Goal: Task Accomplishment & Management: Manage account settings

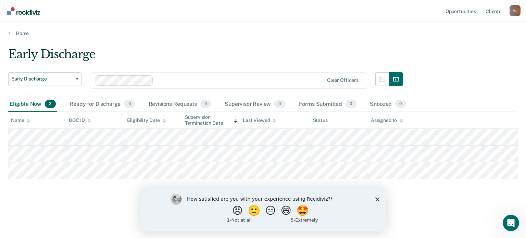
click at [375, 198] on div "How satisfied are you with your experience using Recidiviz? 😠 🙁 😑 😄 🤩 1 - Not a…" at bounding box center [263, 209] width 245 height 44
click at [378, 199] on icon "Close survey" at bounding box center [378, 199] width 4 height 4
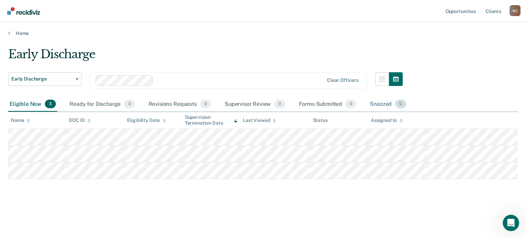
click at [398, 105] on span "0" at bounding box center [401, 104] width 11 height 9
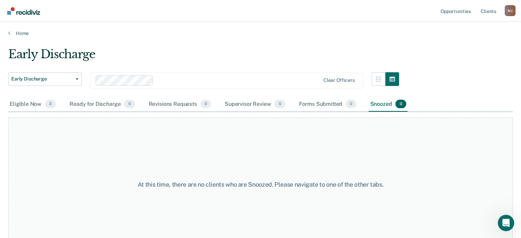
click at [380, 105] on div "Snoozed 0" at bounding box center [388, 104] width 39 height 15
click at [23, 107] on div "Eligible Now 3" at bounding box center [32, 104] width 49 height 15
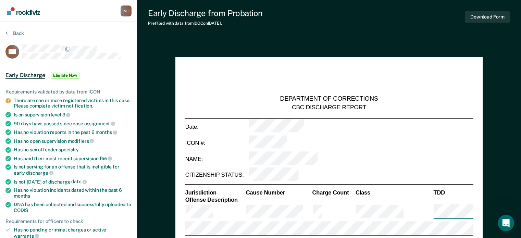
type textarea "x"
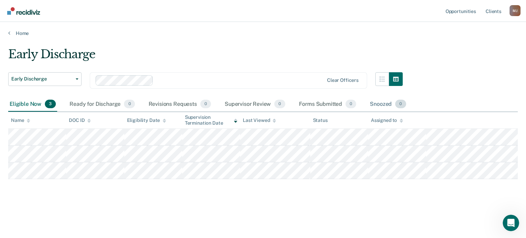
click at [371, 103] on div "Snoozed 0" at bounding box center [388, 104] width 39 height 15
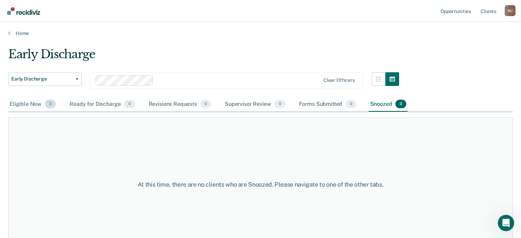
click at [28, 105] on div "Eligible Now 3" at bounding box center [32, 104] width 49 height 15
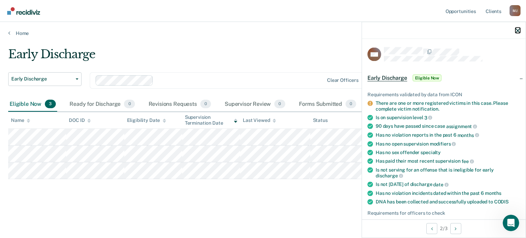
click at [519, 28] on icon "button" at bounding box center [518, 30] width 5 height 5
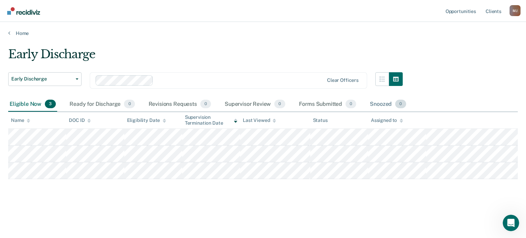
click at [380, 106] on div "Snoozed 0" at bounding box center [388, 104] width 39 height 15
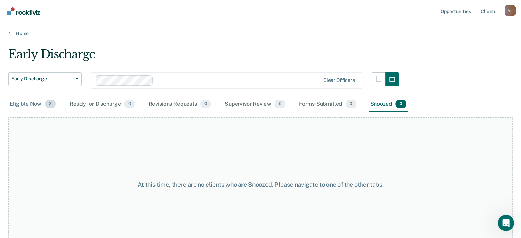
click at [20, 106] on div "Eligible Now 3" at bounding box center [32, 104] width 49 height 15
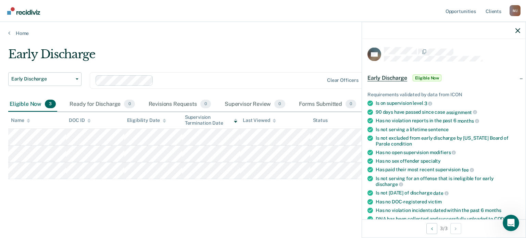
click at [137, 214] on main "Early Discharge Early Discharge Early Discharge Clear officers Eligible Now 3 R…" at bounding box center [263, 136] width 526 height 200
click at [213, 39] on main "Early Discharge Early Discharge Early Discharge Clear officers Eligible Now 3 R…" at bounding box center [263, 136] width 526 height 200
click at [519, 29] on icon "button" at bounding box center [518, 30] width 5 height 5
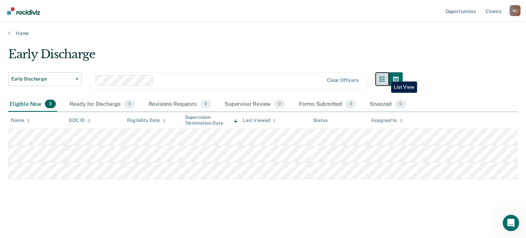
click at [386, 76] on button "button" at bounding box center [383, 79] width 14 height 14
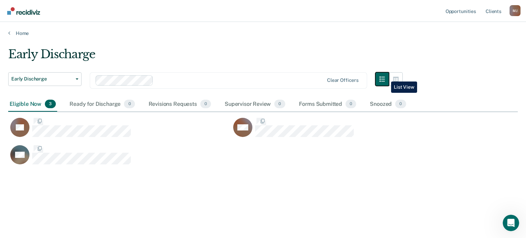
scroll to position [134, 505]
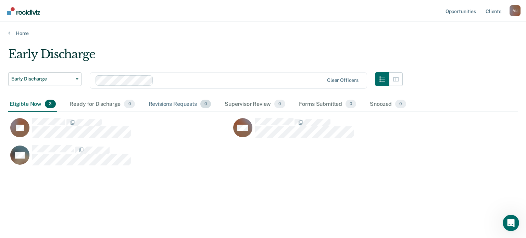
click at [157, 103] on div "Revisions Requests 0" at bounding box center [179, 104] width 65 height 15
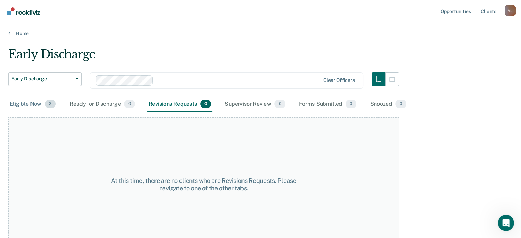
click at [25, 103] on div "Eligible Now 3" at bounding box center [32, 104] width 49 height 15
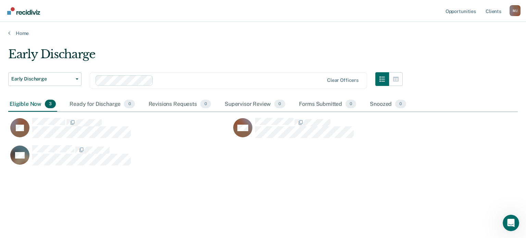
click at [7, 33] on div "Home" at bounding box center [263, 29] width 526 height 14
click at [9, 33] on icon at bounding box center [9, 32] width 2 height 5
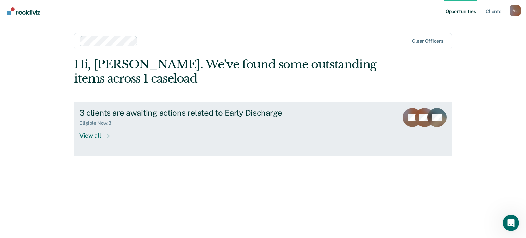
click at [83, 135] on div "View all" at bounding box center [99, 132] width 38 height 13
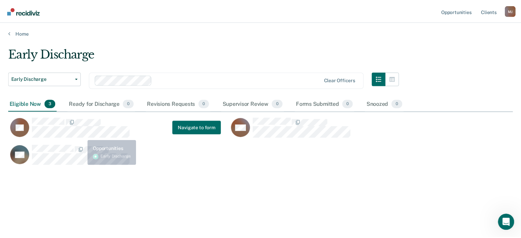
scroll to position [134, 505]
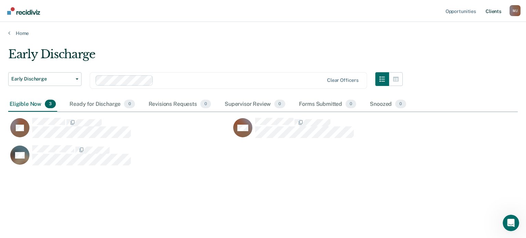
click at [490, 14] on link "Client s" at bounding box center [494, 11] width 19 height 22
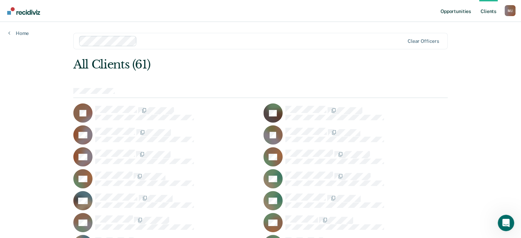
click at [447, 12] on link "Opportunities" at bounding box center [455, 11] width 33 height 22
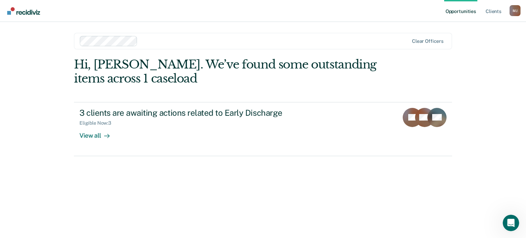
drag, startPoint x: 11, startPoint y: 0, endPoint x: 8, endPoint y: 61, distance: 60.8
click at [8, 61] on div "Opportunities Client s [PERSON_NAME] [PERSON_NAME] Profile How it works Log Out…" at bounding box center [263, 119] width 526 height 238
click at [497, 10] on link "Client s" at bounding box center [494, 11] width 19 height 22
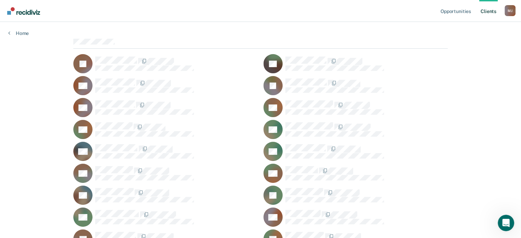
scroll to position [43, 0]
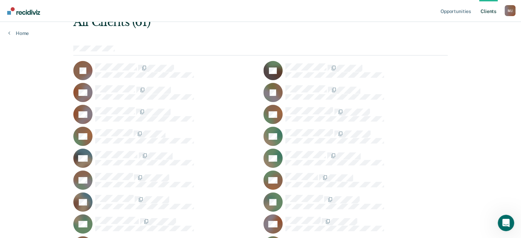
click at [7, 34] on div "Home" at bounding box center [18, 29] width 37 height 14
click at [10, 34] on icon at bounding box center [9, 32] width 2 height 5
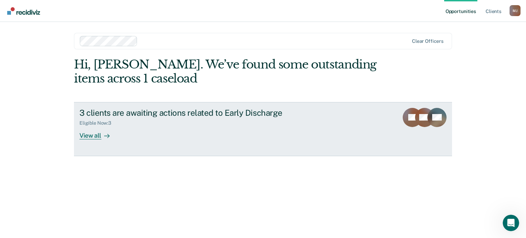
click at [89, 137] on div "View all" at bounding box center [99, 132] width 38 height 13
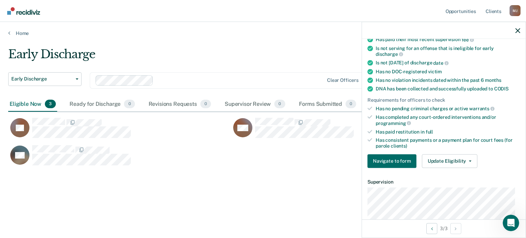
scroll to position [133, 0]
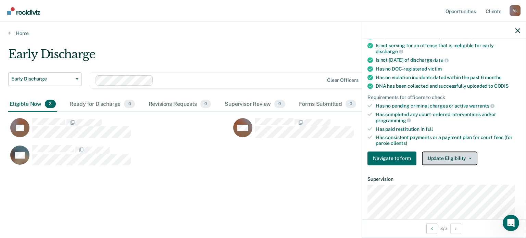
click at [468, 153] on button "Update Eligibility" at bounding box center [450, 158] width 56 height 14
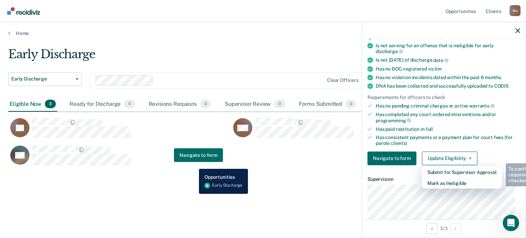
click at [194, 164] on div "HC Navigate to form" at bounding box center [115, 155] width 215 height 21
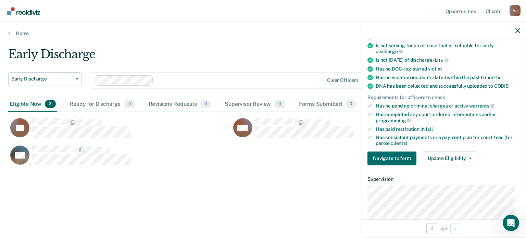
click at [111, 174] on div "Early Discharge Early Discharge Early Discharge Clear officers Eligible Now 3 R…" at bounding box center [263, 117] width 510 height 140
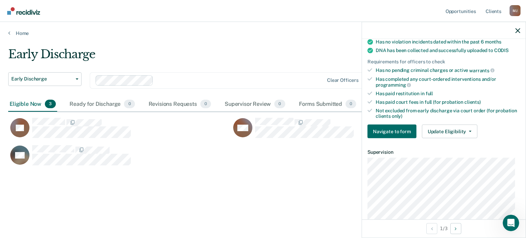
scroll to position [155, 0]
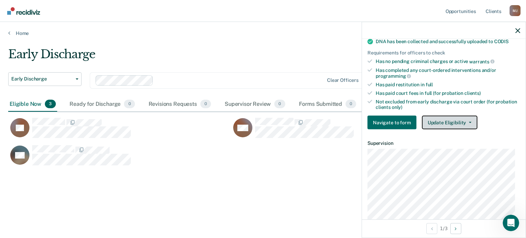
click at [471, 120] on button "Update Eligibility" at bounding box center [450, 123] width 56 height 14
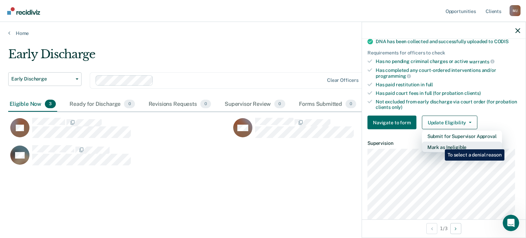
click at [440, 144] on button "Mark as Ineligible" at bounding box center [462, 147] width 80 height 11
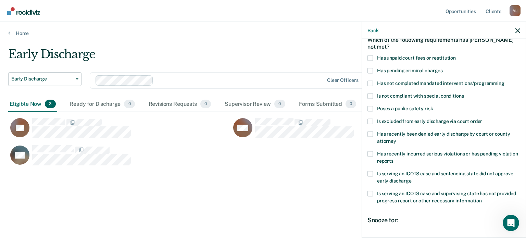
scroll to position [32, 0]
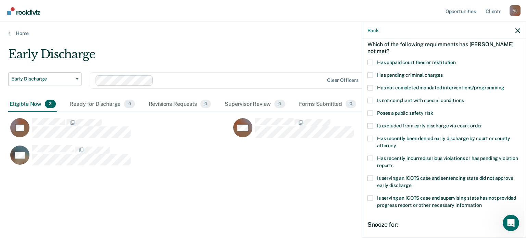
click at [375, 62] on label "Has unpaid court fees or restitution" at bounding box center [444, 63] width 153 height 7
click at [456, 60] on input "Has unpaid court fees or restitution" at bounding box center [456, 60] width 0 height 0
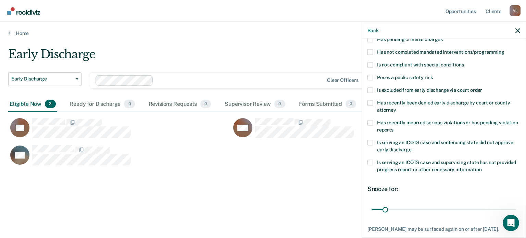
scroll to position [68, 0]
click at [248, 222] on main "Early Discharge Early Discharge Early Discharge Clear officers Eligible Now 3 R…" at bounding box center [263, 136] width 526 height 200
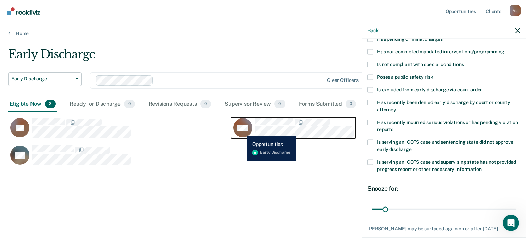
click at [242, 131] on rect "CaseloadOpportunityCell-6436696" at bounding box center [242, 128] width 19 height 19
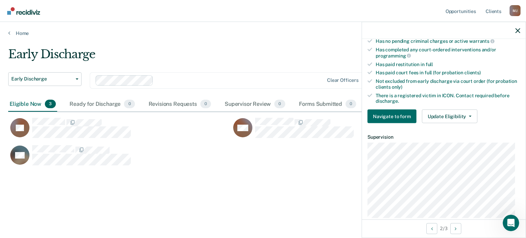
scroll to position [148, 0]
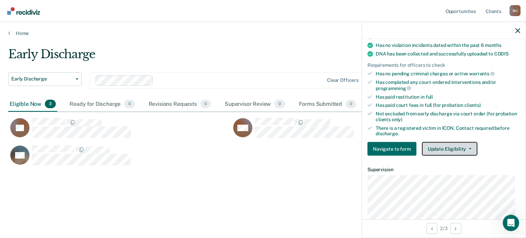
click at [469, 146] on button "Update Eligibility" at bounding box center [450, 149] width 56 height 14
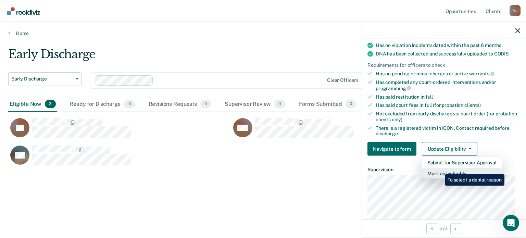
click at [440, 169] on button "Mark as Ineligible" at bounding box center [462, 173] width 80 height 11
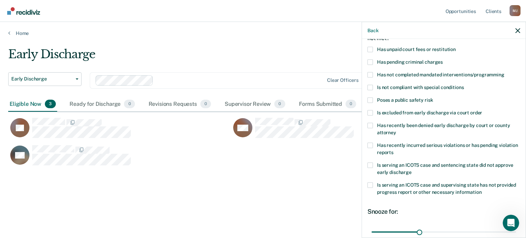
scroll to position [23, 0]
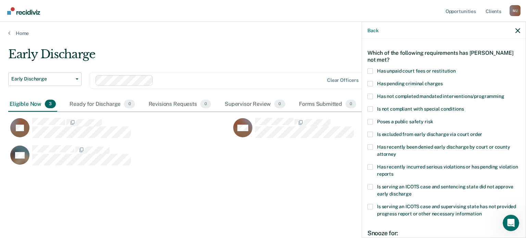
click at [372, 121] on span at bounding box center [370, 121] width 5 height 5
click at [433, 119] on input "Poses a public safety risk" at bounding box center [433, 119] width 0 height 0
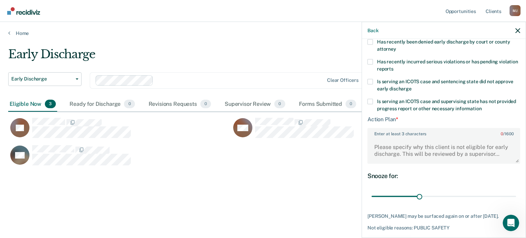
scroll to position [153, 0]
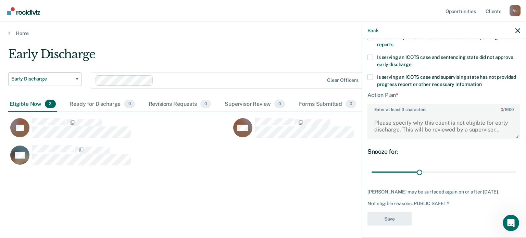
click at [204, 178] on div "Early Discharge Early Discharge Early Discharge Clear officers Eligible Now 3 R…" at bounding box center [263, 117] width 510 height 140
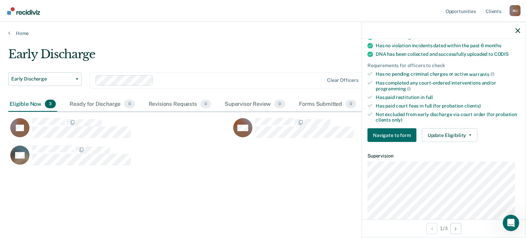
scroll to position [146, 0]
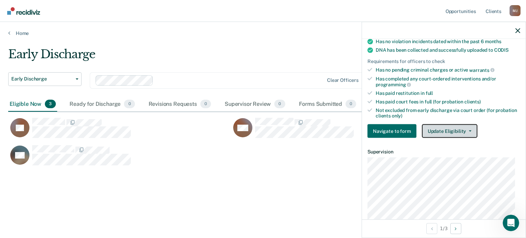
click at [475, 130] on button "Update Eligibility" at bounding box center [450, 131] width 56 height 14
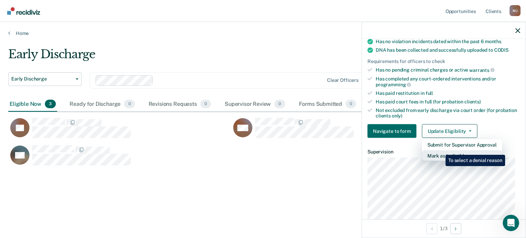
click at [440, 150] on button "Mark as Ineligible" at bounding box center [462, 155] width 80 height 11
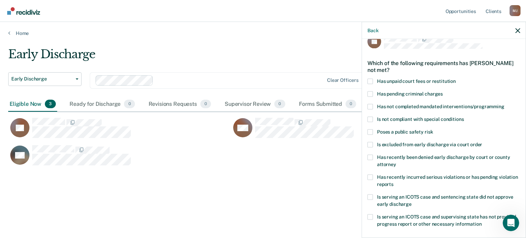
scroll to position [0, 0]
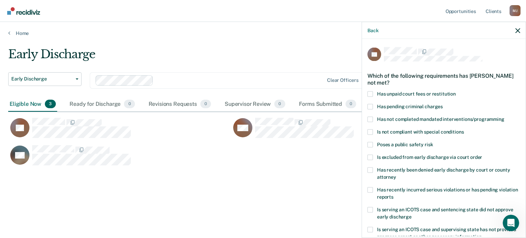
click at [372, 93] on span at bounding box center [370, 93] width 5 height 5
click at [456, 91] on input "Has unpaid court fees or restitution" at bounding box center [456, 91] width 0 height 0
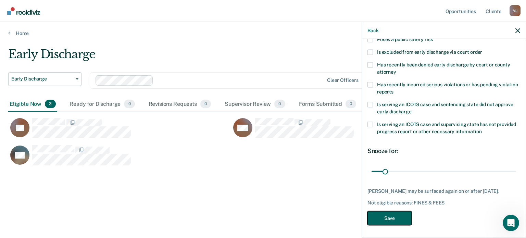
click at [403, 218] on button "Save" at bounding box center [390, 218] width 44 height 14
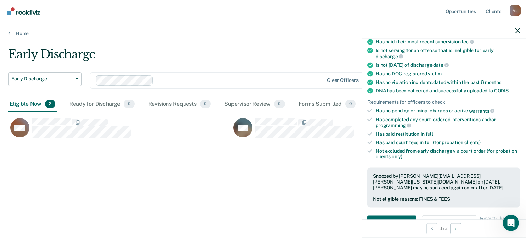
click at [51, 137] on div "HW" at bounding box center [119, 131] width 223 height 27
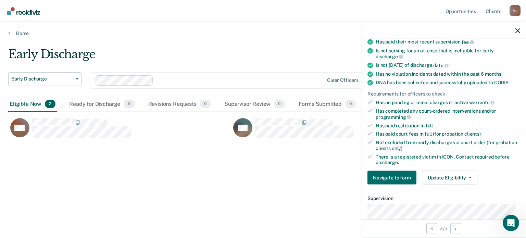
scroll to position [132, 0]
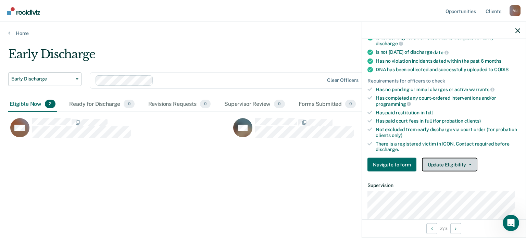
click at [469, 164] on icon "button" at bounding box center [470, 164] width 3 height 1
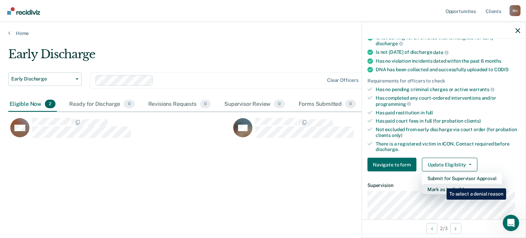
click at [442, 184] on button "Mark as Ineligible" at bounding box center [462, 189] width 80 height 11
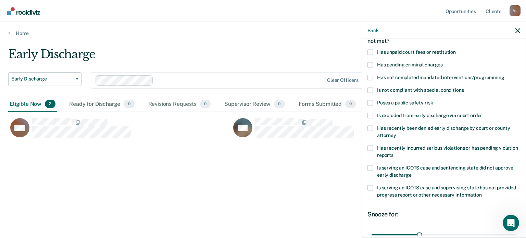
scroll to position [28, 0]
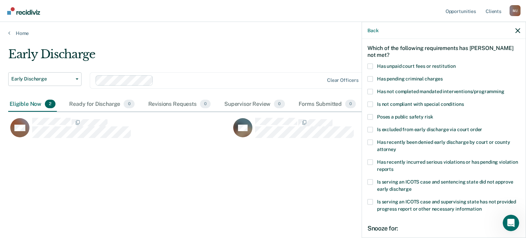
click at [369, 114] on span at bounding box center [370, 116] width 5 height 5
click at [433, 114] on input "Poses a public safety risk" at bounding box center [433, 114] width 0 height 0
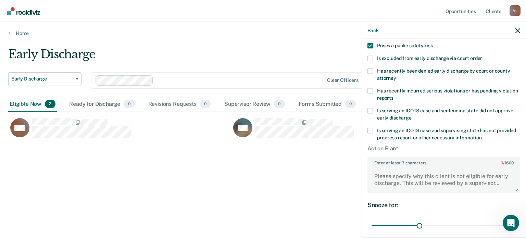
scroll to position [153, 0]
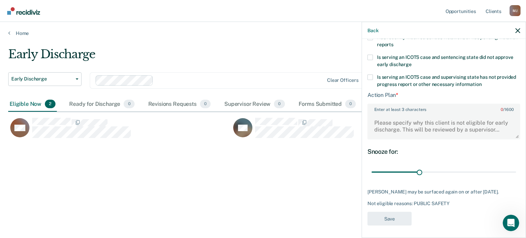
drag, startPoint x: 524, startPoint y: 121, endPoint x: 5, endPoint y: 15, distance: 529.8
type input "41"
click at [435, 174] on input "range" at bounding box center [444, 172] width 145 height 12
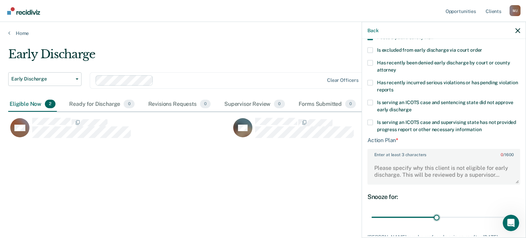
scroll to position [132, 0]
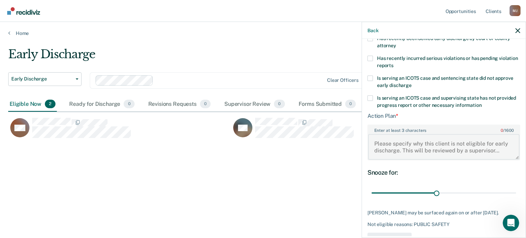
click at [506, 144] on textarea "Enter at least 3 characters 0 / 1600" at bounding box center [443, 146] width 151 height 25
click at [514, 156] on textarea "Enter at least 3 characters 0 / 1600" at bounding box center [443, 146] width 151 height 25
click at [513, 157] on textarea "Enter at least 3 characters 0 / 1600" at bounding box center [443, 146] width 151 height 25
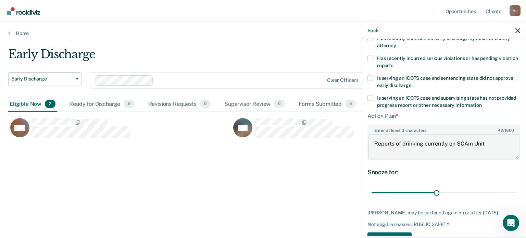
drag, startPoint x: 461, startPoint y: 143, endPoint x: 472, endPoint y: 140, distance: 12.1
click at [472, 140] on textarea "Reports of drinking currently on SCAm Unit" at bounding box center [443, 146] width 151 height 25
click at [474, 141] on textarea "Reports of drinking currently on SCAm Unit" at bounding box center [443, 146] width 151 height 25
type textarea "Reports of drinking currently on SCRAM Unit"
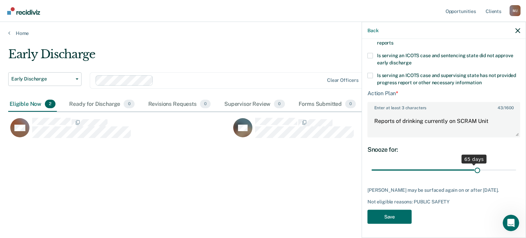
scroll to position [153, 0]
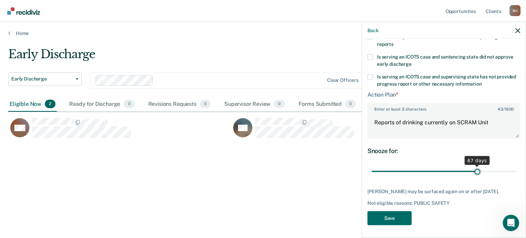
drag, startPoint x: 435, startPoint y: 168, endPoint x: 474, endPoint y: 170, distance: 39.5
type input "67"
click at [474, 170] on input "range" at bounding box center [444, 172] width 145 height 12
click at [511, 135] on textarea "Reports of drinking currently on SCRAM Unit" at bounding box center [443, 125] width 151 height 25
click at [419, 124] on textarea "Reports of drinking currently on SCRAM Unit" at bounding box center [443, 125] width 151 height 25
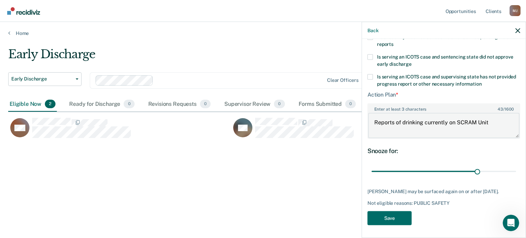
click at [425, 122] on textarea "Reports of drinking currently on SCRAM Unit" at bounding box center [443, 125] width 151 height 25
click at [377, 134] on textarea "Reports of drinking family concerned drinking excessivley until hospitalized at…" at bounding box center [443, 125] width 151 height 25
click at [448, 131] on textarea "Reports of drinking family concerned drinking excessively until hospitalized at…" at bounding box center [443, 125] width 151 height 25
click at [438, 135] on textarea "Reports of drinking family concerned drinking excessively until hospitalized at…" at bounding box center [443, 125] width 151 height 25
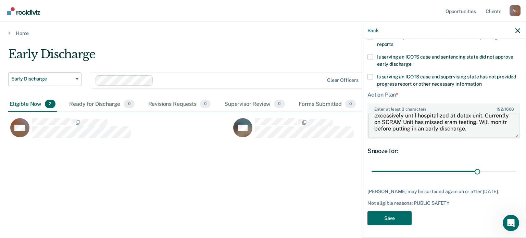
scroll to position [13, 0]
click at [481, 121] on textarea "Reports of drinking family concerned drinking excessively until hospitalized at…" at bounding box center [443, 125] width 151 height 25
click at [391, 127] on textarea "Reports of drinking family concerned drinking excessively until hospitalized at…" at bounding box center [443, 125] width 151 height 25
type textarea "Reports of drinking family concerned drinking excessively until hospitalized at…"
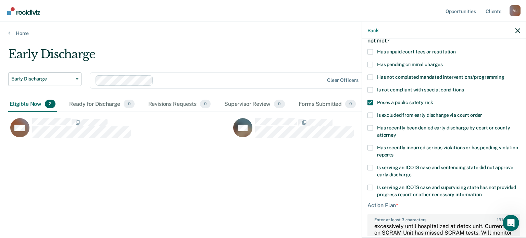
scroll to position [153, 0]
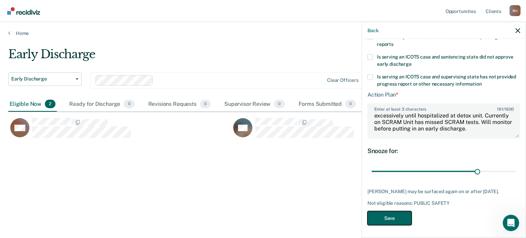
click at [368, 219] on button "Save" at bounding box center [390, 218] width 44 height 14
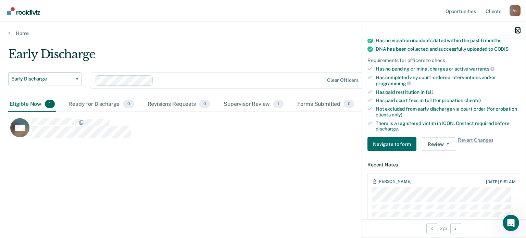
click at [517, 28] on button "button" at bounding box center [518, 30] width 5 height 6
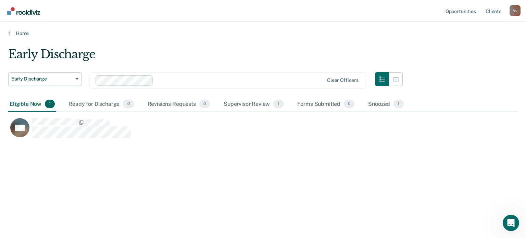
click at [305, 180] on div "Early Discharge Early Discharge Early Discharge Clear officers Eligible Now 1 R…" at bounding box center [263, 117] width 510 height 140
click at [375, 104] on div "Snoozed 1" at bounding box center [386, 104] width 38 height 15
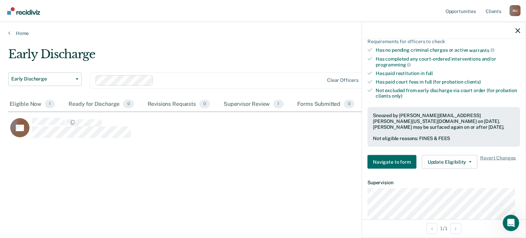
scroll to position [178, 0]
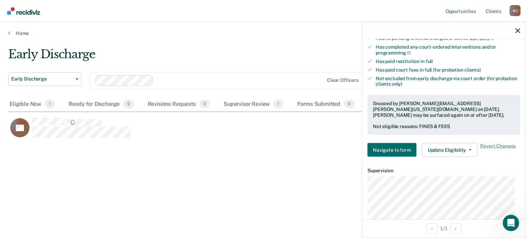
click at [392, 105] on div "Snoozed by [PERSON_NAME][EMAIL_ADDRESS][PERSON_NAME][US_STATE][DOMAIN_NAME] on …" at bounding box center [444, 109] width 142 height 17
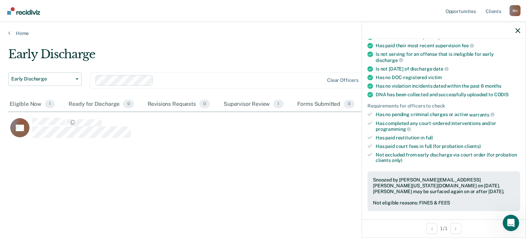
scroll to position [132, 0]
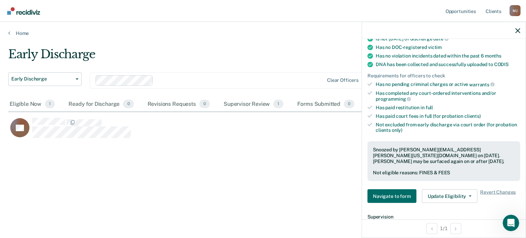
click at [410, 159] on div "Snoozed by [PERSON_NAME][EMAIL_ADDRESS][PERSON_NAME][US_STATE][DOMAIN_NAME] on …" at bounding box center [444, 155] width 142 height 17
click at [411, 162] on div "Snoozed by [PERSON_NAME][EMAIL_ADDRESS][PERSON_NAME][US_STATE][DOMAIN_NAME] on …" at bounding box center [444, 162] width 153 height 40
click at [397, 158] on div "Snoozed by [PERSON_NAME][EMAIL_ADDRESS][PERSON_NAME][US_STATE][DOMAIN_NAME] on …" at bounding box center [444, 155] width 142 height 17
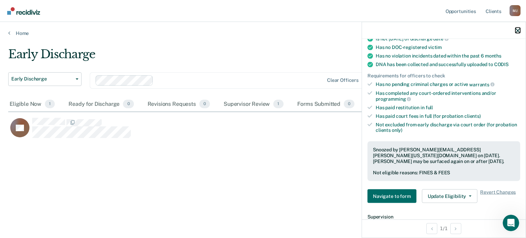
click at [518, 28] on icon "button" at bounding box center [518, 30] width 5 height 5
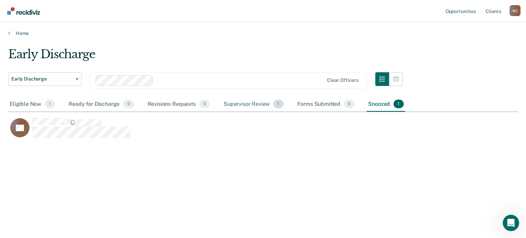
click at [232, 101] on div "Supervisor Review 1" at bounding box center [253, 104] width 63 height 15
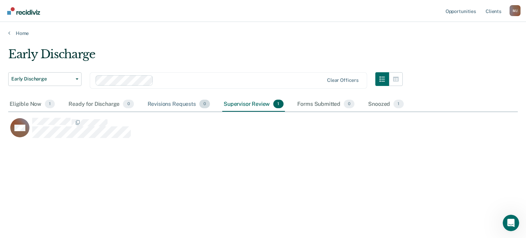
click at [180, 100] on div "Revisions Requests 0" at bounding box center [178, 104] width 65 height 15
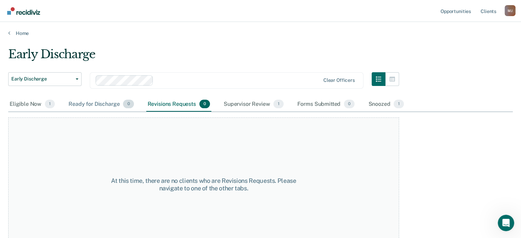
click at [75, 101] on div "Ready for Discharge 0" at bounding box center [101, 104] width 68 height 15
click at [28, 102] on div "Eligible Now 1" at bounding box center [32, 104] width 48 height 15
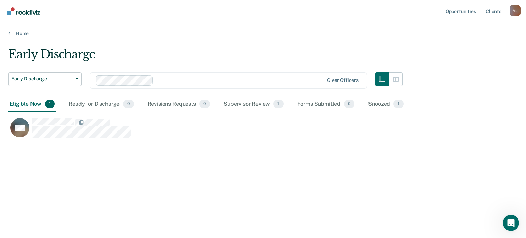
scroll to position [134, 505]
click at [172, 105] on div "Revisions Requests 0" at bounding box center [178, 104] width 65 height 15
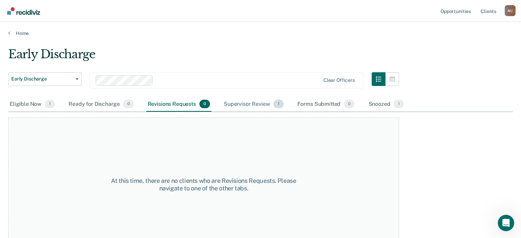
click at [227, 105] on div "Supervisor Review 1" at bounding box center [253, 104] width 63 height 15
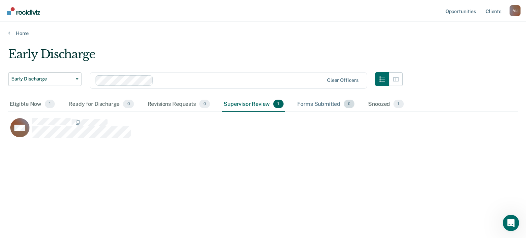
click at [316, 106] on div "Forms Submitted 0" at bounding box center [326, 104] width 60 height 15
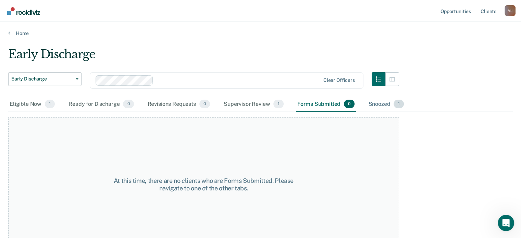
click at [375, 107] on div "Snoozed 1" at bounding box center [386, 104] width 38 height 15
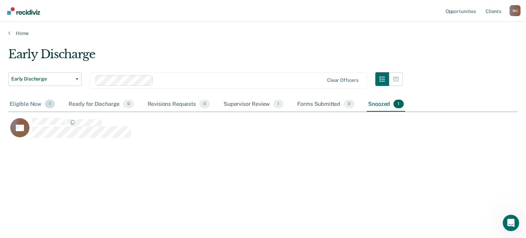
click at [15, 104] on div "Eligible Now 1" at bounding box center [32, 104] width 48 height 15
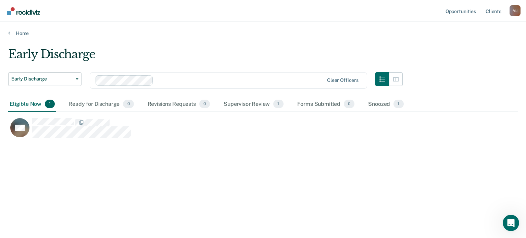
click at [233, 152] on div "Early Discharge Early Discharge Early Discharge Clear officers Eligible Now 1 R…" at bounding box center [263, 117] width 510 height 140
click at [25, 33] on link "Home" at bounding box center [263, 33] width 510 height 6
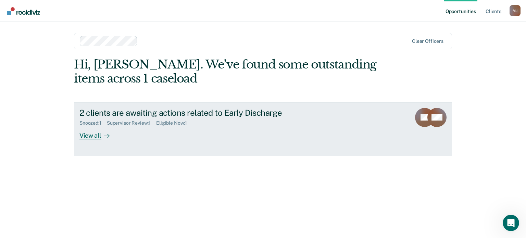
click at [85, 134] on div "View all" at bounding box center [99, 132] width 38 height 13
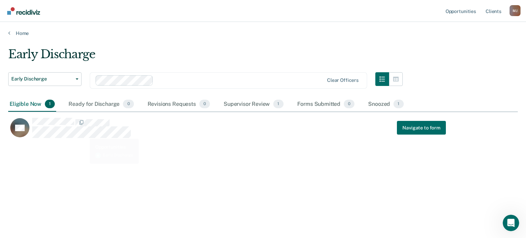
scroll to position [134, 505]
click at [29, 104] on div "Eligible Now 1" at bounding box center [32, 104] width 48 height 15
click at [327, 106] on div "Forms Submitted 0" at bounding box center [326, 104] width 60 height 15
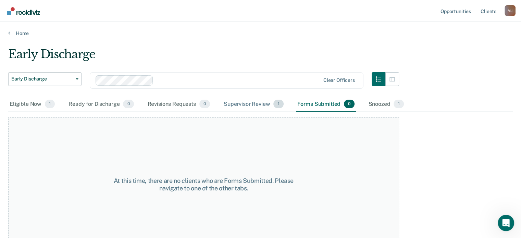
click at [231, 105] on div "Supervisor Review 1" at bounding box center [253, 104] width 63 height 15
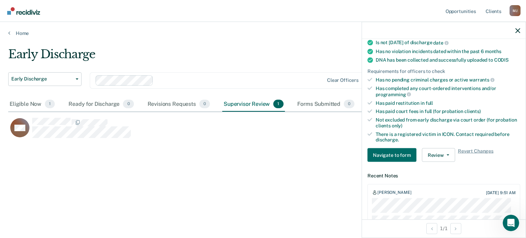
scroll to position [146, 0]
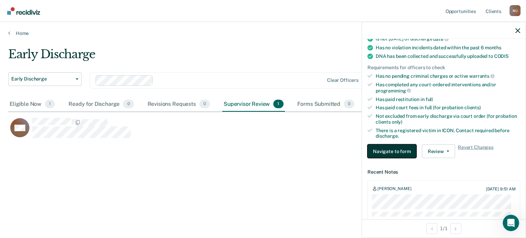
click at [389, 150] on button "Navigate to form" at bounding box center [392, 152] width 49 height 14
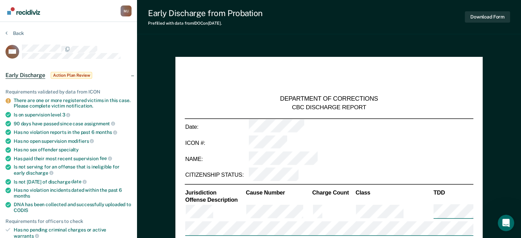
type textarea "x"
click at [53, 33] on div "Back" at bounding box center [68, 37] width 126 height 14
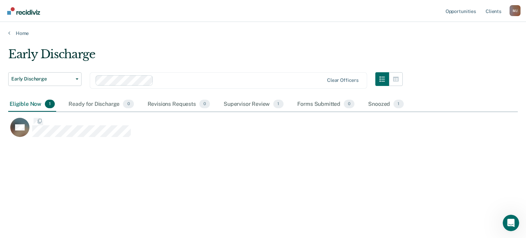
scroll to position [134, 505]
click at [381, 102] on div "Snoozed 1" at bounding box center [386, 104] width 38 height 15
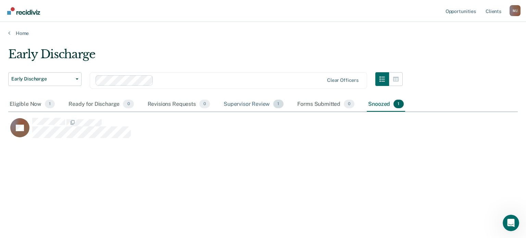
click at [234, 105] on div "Supervisor Review 1" at bounding box center [253, 104] width 63 height 15
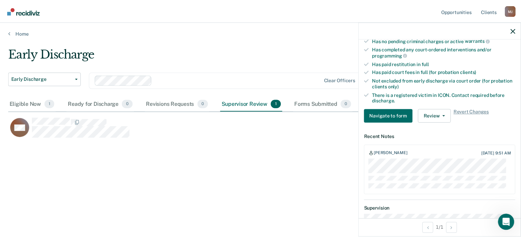
scroll to position [209, 0]
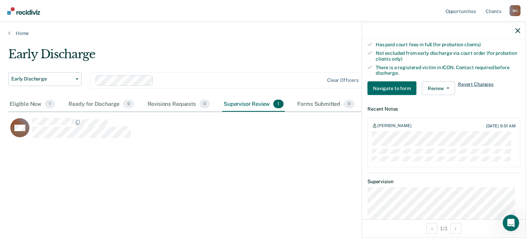
click at [476, 82] on span "Revert Changes" at bounding box center [476, 89] width 36 height 14
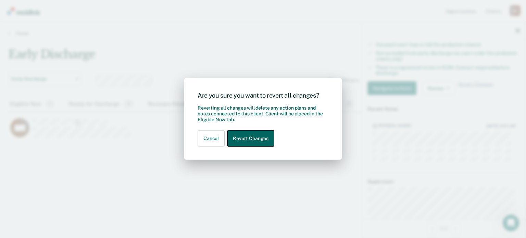
click at [254, 137] on button "Revert Changes" at bounding box center [251, 139] width 47 height 16
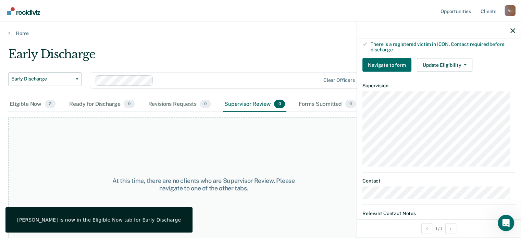
scroll to position [187, 0]
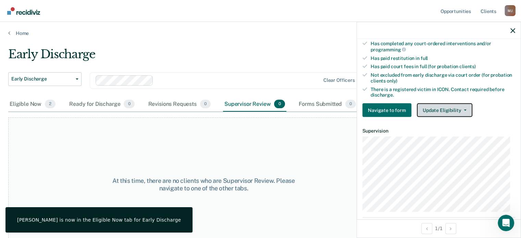
click at [464, 106] on button "Update Eligibility" at bounding box center [445, 111] width 56 height 14
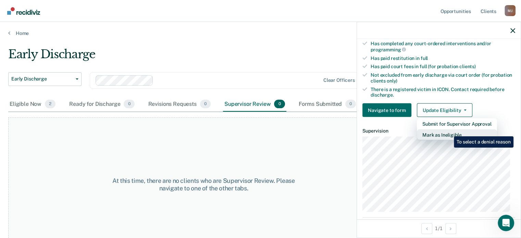
click at [449, 131] on button "Mark as Ineligible" at bounding box center [457, 135] width 80 height 11
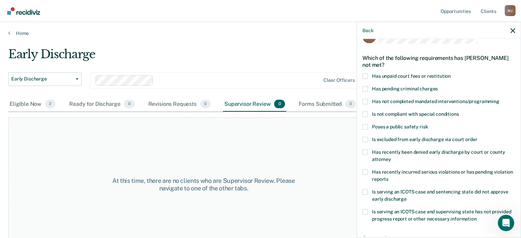
scroll to position [23, 0]
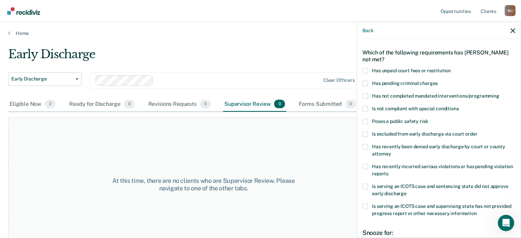
click at [369, 135] on label "Is excluded from early discharge via court order" at bounding box center [439, 134] width 153 height 7
click at [477, 131] on input "Is excluded from early discharge via court order" at bounding box center [477, 131] width 0 height 0
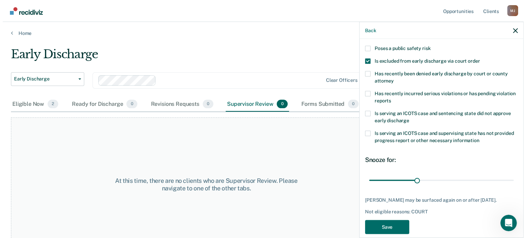
scroll to position [105, 0]
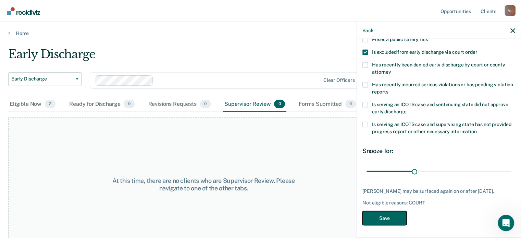
click at [390, 218] on button "Save" at bounding box center [385, 218] width 44 height 14
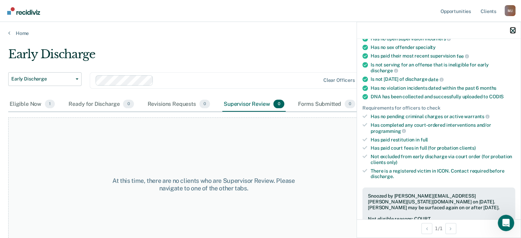
click at [513, 31] on icon "button" at bounding box center [513, 30] width 5 height 5
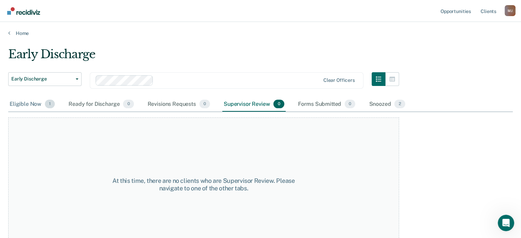
click at [24, 108] on div "Eligible Now 1" at bounding box center [32, 104] width 48 height 15
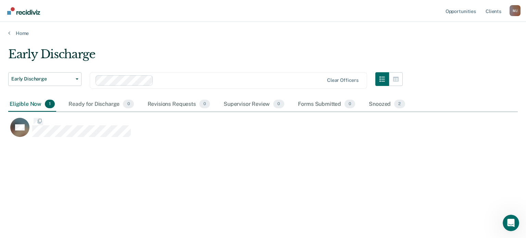
scroll to position [134, 505]
click at [89, 105] on div "Ready for Discharge 0" at bounding box center [101, 104] width 68 height 15
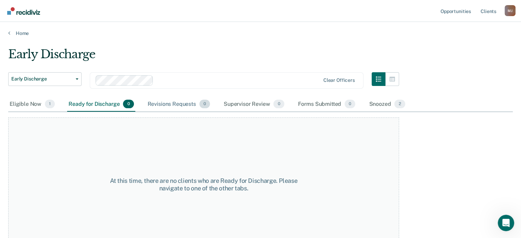
click at [178, 104] on div "Revisions Requests 0" at bounding box center [178, 104] width 65 height 15
click at [229, 102] on div "Supervisor Review 0" at bounding box center [253, 104] width 63 height 15
click at [328, 105] on div "Forms Submitted 0" at bounding box center [327, 104] width 60 height 15
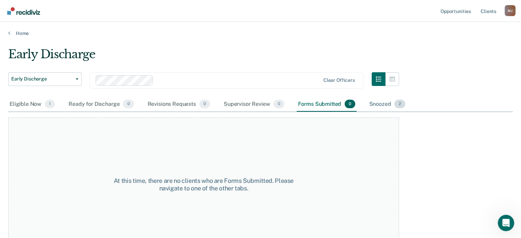
click at [374, 102] on div "Snoozed 2" at bounding box center [387, 104] width 39 height 15
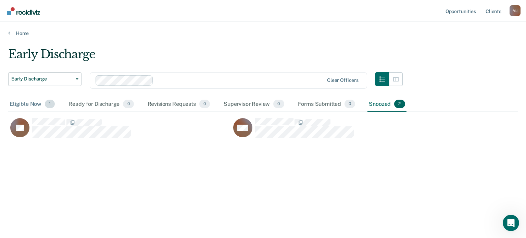
click at [12, 102] on div "Eligible Now 1" at bounding box center [32, 104] width 48 height 15
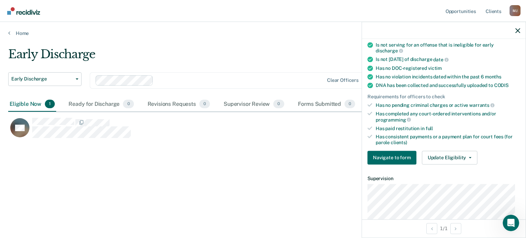
scroll to position [140, 0]
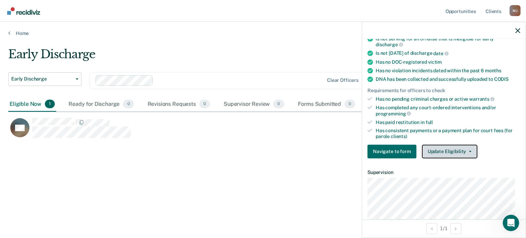
click at [470, 150] on button "Update Eligibility" at bounding box center [450, 152] width 56 height 14
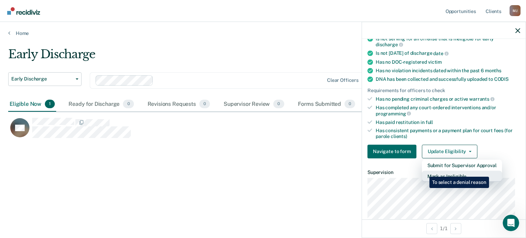
click at [425, 172] on button "Mark as Ineligible" at bounding box center [462, 176] width 80 height 11
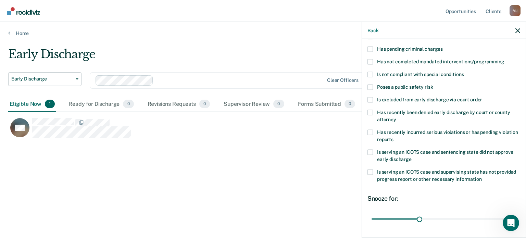
scroll to position [58, 0]
click at [372, 87] on span at bounding box center [370, 86] width 5 height 5
click at [433, 84] on input "Poses a public safety risk" at bounding box center [433, 84] width 0 height 0
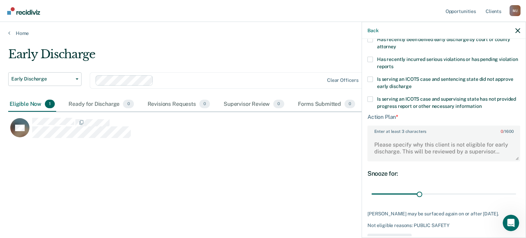
scroll to position [131, 0]
click at [378, 146] on textarea "Enter at least 3 characters 0 / 1600" at bounding box center [443, 147] width 151 height 25
type textarea "H"
type textarea "V"
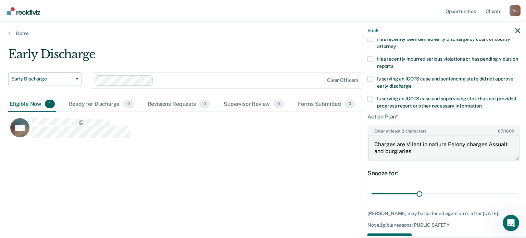
click at [388, 150] on textarea "Charges are Vilent in natiure Felony charges Assualt and burglaries" at bounding box center [443, 147] width 151 height 25
click at [488, 146] on textarea "Charges are Violent in nature Felony charges Assualt and Burglaries" at bounding box center [443, 147] width 151 height 25
click at [424, 150] on textarea "Charges are Violent in nature Felony Assault and Burglaries" at bounding box center [443, 147] width 151 height 25
click at [502, 147] on textarea "Charges are Violent in nature Felony Assault and Burglaries" at bounding box center [443, 147] width 151 height 25
click at [502, 145] on textarea "Charges are Violent in nature Felony Assault and Burglaries" at bounding box center [443, 147] width 151 height 25
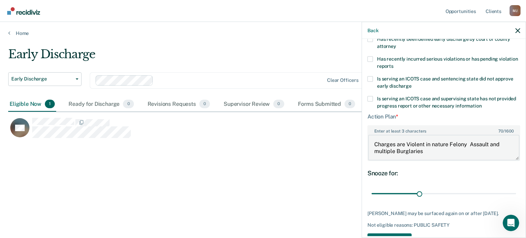
click at [378, 150] on textarea "Charges are Violent in nature Felony Assault and multiple Burglaries" at bounding box center [443, 147] width 151 height 25
click at [437, 152] on textarea "Charges are Violent in nature Felony Assault and Multiple Burglaries" at bounding box center [443, 147] width 151 height 25
click at [469, 144] on textarea "Charges are Violent in nature Felony Assault and Multiple Burglaries" at bounding box center [443, 147] width 151 height 25
type textarea "Charges are Violent in nature Felony Assault and Multiple Burglaries"
drag, startPoint x: 418, startPoint y: 192, endPoint x: 513, endPoint y: 193, distance: 95.0
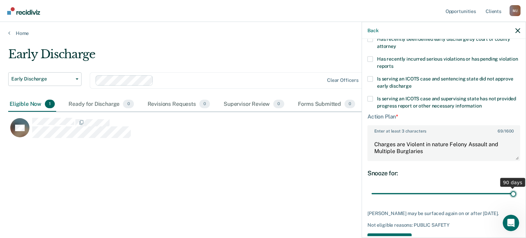
type input "90"
click at [513, 193] on input "range" at bounding box center [444, 194] width 145 height 12
click at [434, 142] on textarea "Charges are Violent in nature Felony Assault and Multiple Burglaries" at bounding box center [443, 147] width 151 height 25
click at [426, 153] on textarea "Charges are Violent in Nature Felony Assault and Multiple Burglaries" at bounding box center [443, 147] width 151 height 25
type textarea "Charges are Violent in Nature Felony Assault and Multiple Burglary Charges."
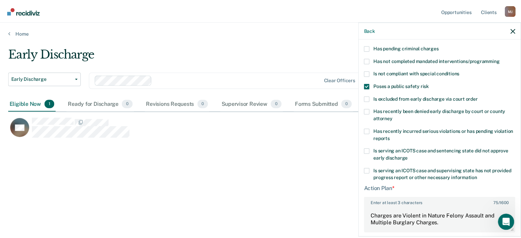
scroll to position [158, 0]
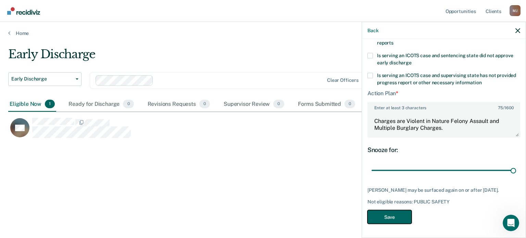
click at [376, 217] on button "Save" at bounding box center [390, 217] width 44 height 14
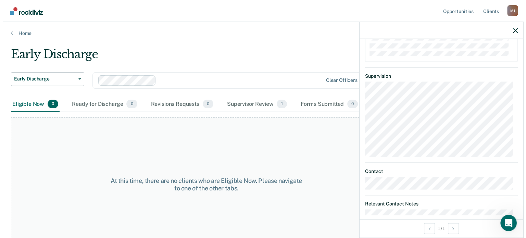
scroll to position [316, 0]
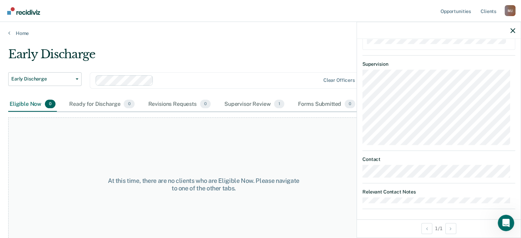
click at [233, 153] on div "At this time, there are no clients who are Eligible Now. Please navigate to one…" at bounding box center [203, 185] width 391 height 134
click at [20, 104] on div "Eligible Now 0" at bounding box center [32, 104] width 49 height 15
click at [514, 28] on button "button" at bounding box center [513, 30] width 5 height 6
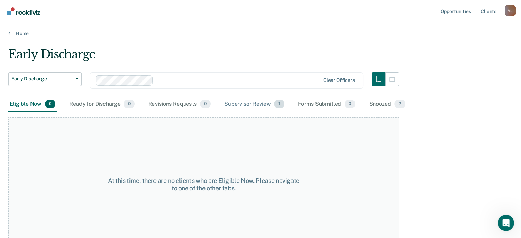
click at [260, 103] on div "Supervisor Review 1" at bounding box center [254, 104] width 63 height 15
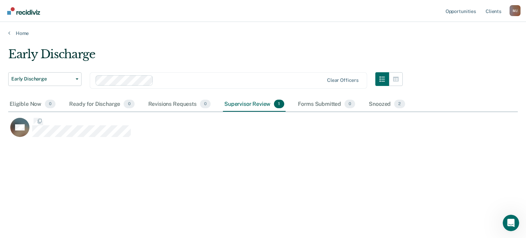
scroll to position [134, 505]
click at [10, 101] on div "Eligible Now 0" at bounding box center [32, 104] width 49 height 15
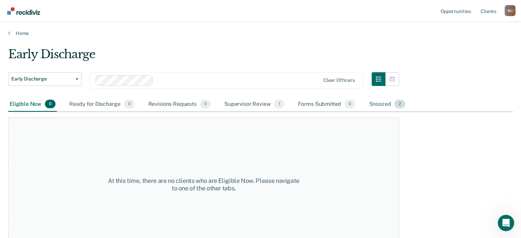
click at [387, 105] on div "Snoozed 2" at bounding box center [387, 104] width 39 height 15
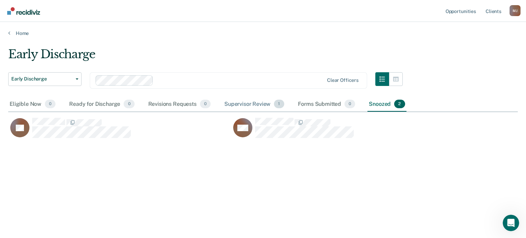
click at [258, 104] on div "Supervisor Review 1" at bounding box center [254, 104] width 63 height 15
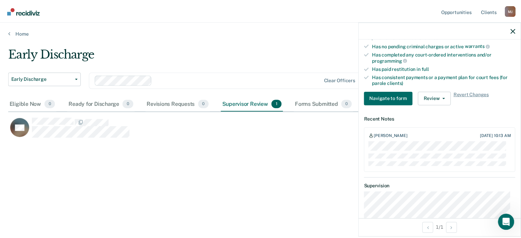
scroll to position [194, 0]
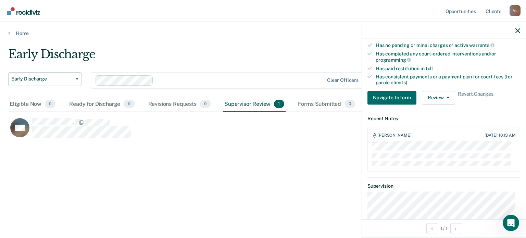
click at [444, 151] on div at bounding box center [444, 153] width 144 height 25
click at [458, 91] on span "Revert Changes" at bounding box center [476, 98] width 36 height 14
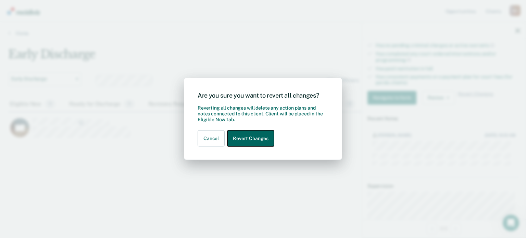
click at [243, 140] on button "Revert Changes" at bounding box center [251, 139] width 47 height 16
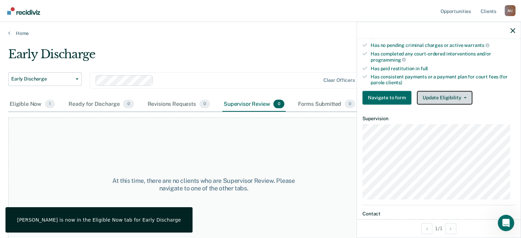
click at [462, 93] on button "Update Eligibility" at bounding box center [445, 98] width 56 height 14
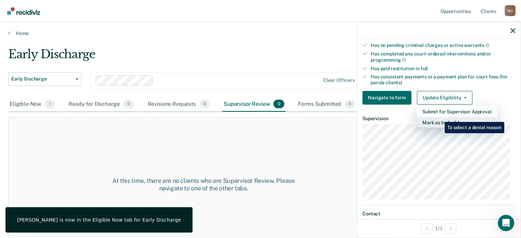
click at [440, 117] on button "Mark as Ineligible" at bounding box center [457, 122] width 80 height 11
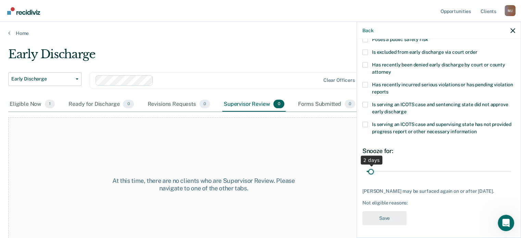
scroll to position [111, 0]
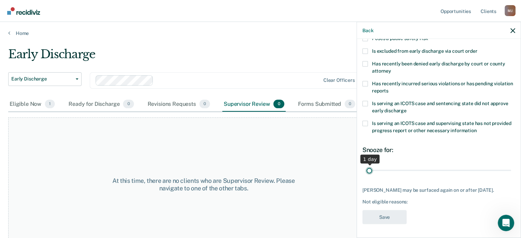
drag, startPoint x: 414, startPoint y: 166, endPoint x: 350, endPoint y: 171, distance: 64.3
click at [367, 171] on input "range" at bounding box center [439, 171] width 145 height 12
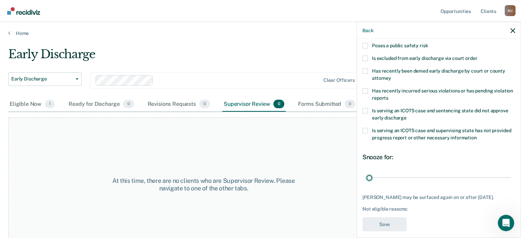
scroll to position [25, 0]
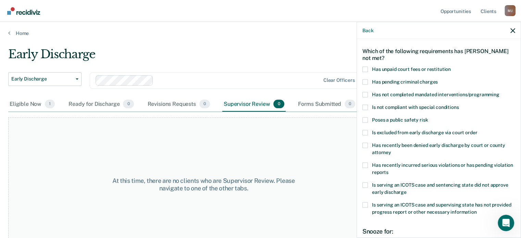
click at [367, 119] on span at bounding box center [365, 119] width 5 height 5
click at [428, 117] on input "Poses a public safety risk" at bounding box center [428, 117] width 0 height 0
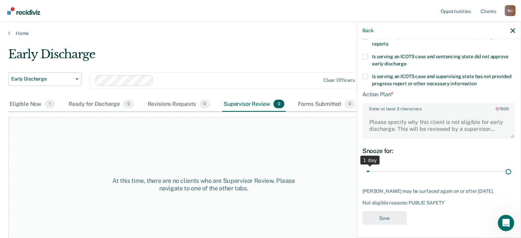
scroll to position [153, 0]
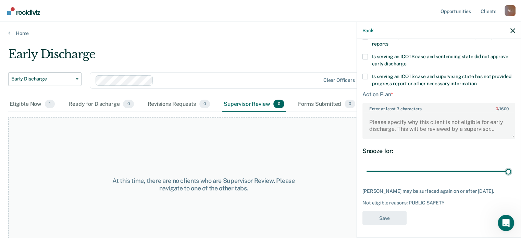
drag, startPoint x: 368, startPoint y: 169, endPoint x: 510, endPoint y: 170, distance: 142.2
type input "90"
click at [511, 166] on input "range" at bounding box center [439, 172] width 145 height 12
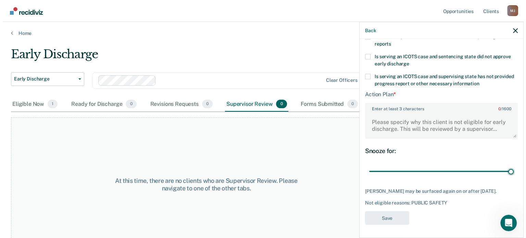
scroll to position [158, 0]
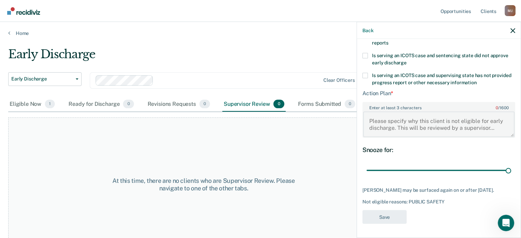
click at [367, 112] on textarea "Enter at least 3 characters 0 / 1600" at bounding box center [438, 124] width 151 height 25
paste textarea "Charges are Violent in Nature Felony Assault and Multiple Burglary Charges."
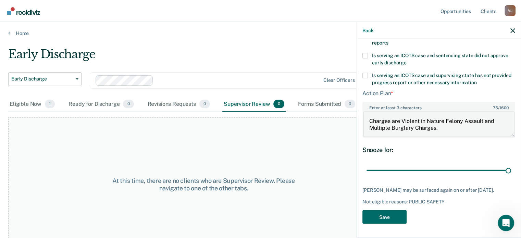
click at [369, 114] on textarea "Charges are Violent in Nature Felony Assault and Multiple Burglary Charges." at bounding box center [438, 124] width 151 height 25
click at [460, 124] on textarea "All Charges are Violent in Nature Felony Assault and Multiple Burglary Charges." at bounding box center [438, 124] width 151 height 25
type textarea "All Charges are Violent in Nature Felony Assault and Multiple Burglary Charges."
click at [372, 216] on button "Save" at bounding box center [385, 217] width 44 height 14
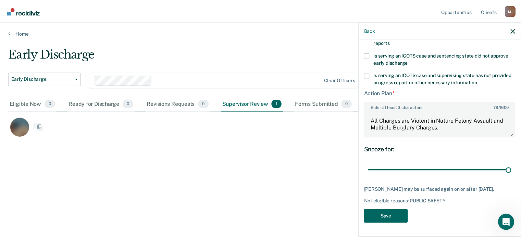
scroll to position [134, 505]
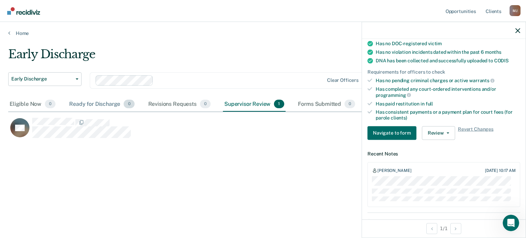
click at [98, 105] on div "Ready for Discharge 0" at bounding box center [102, 104] width 68 height 15
